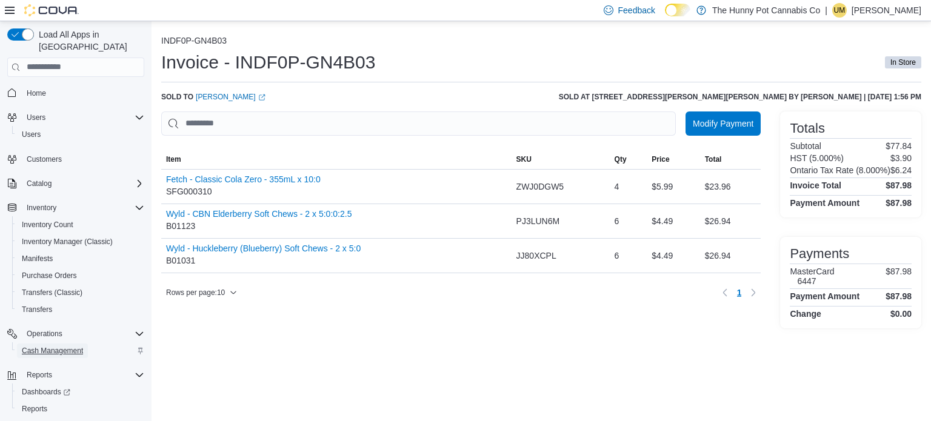
click at [44, 346] on span "Cash Management" at bounding box center [52, 351] width 61 height 10
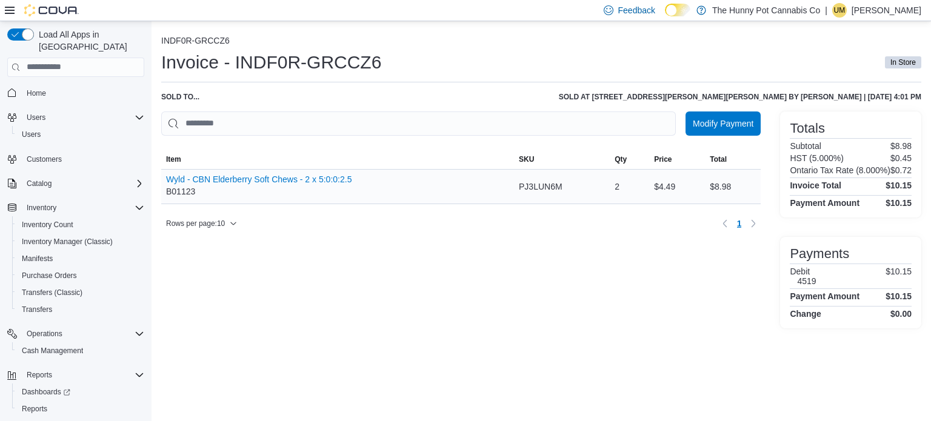
click at [390, 174] on div "Wyld - CBN Elderberry Soft Chews - 2 x 5:0:0:2.5 B01123" at bounding box center [337, 187] width 353 height 34
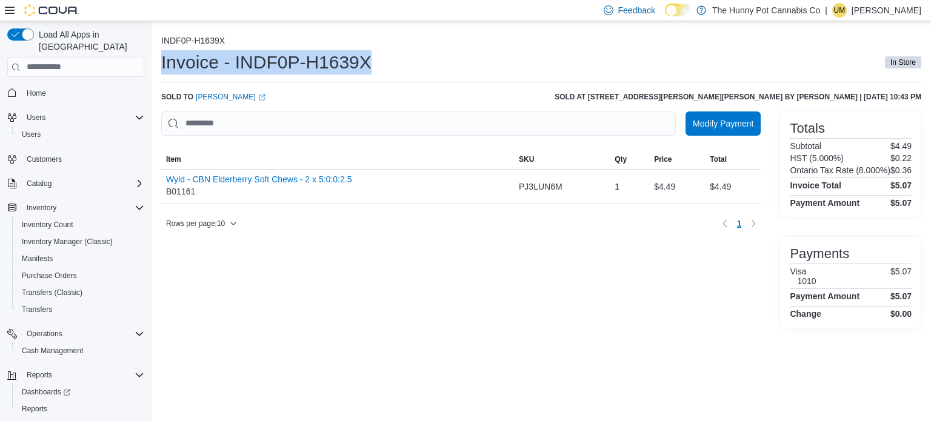
drag, startPoint x: 384, startPoint y: 62, endPoint x: 155, endPoint y: 62, distance: 229.2
click at [155, 62] on div "INDF0P-H1639X Invoice - INDF0P-H1639X In Store Sold to Hiran Patel (opens in a …" at bounding box center [542, 179] width 780 height 317
copy h1 "Invoice - INDF0P-H1639X"
